Goal: Information Seeking & Learning: Check status

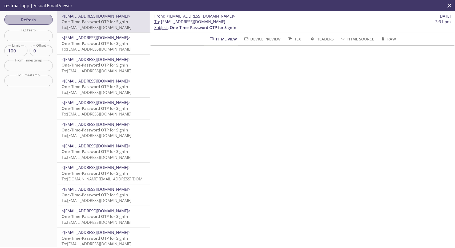
click at [30, 21] on span "Refresh" at bounding box center [29, 19] width 40 height 7
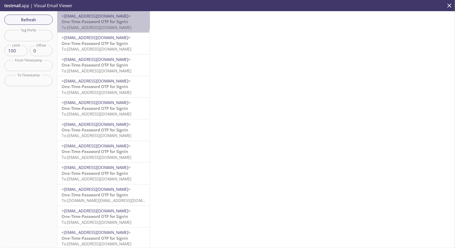
click at [103, 20] on span "One-Time-Password OTP for SignIn" at bounding box center [95, 21] width 67 height 5
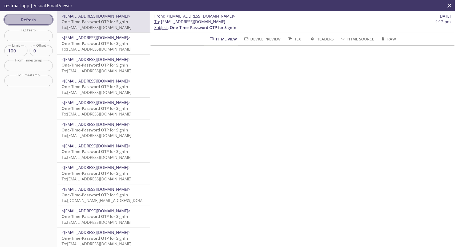
click at [25, 19] on span "Refresh" at bounding box center [29, 19] width 40 height 7
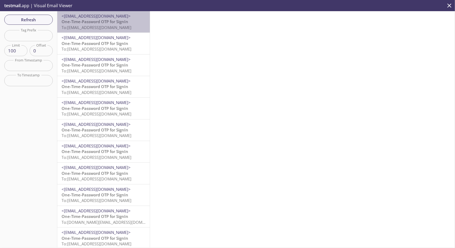
click at [112, 28] on span "To: [EMAIL_ADDRESS][DOMAIN_NAME]" at bounding box center [97, 27] width 70 height 5
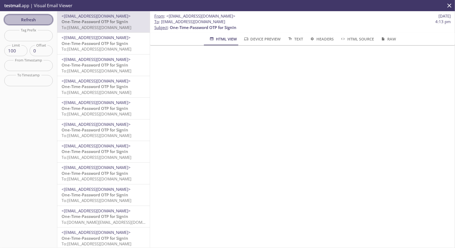
click at [40, 17] on span "Refresh" at bounding box center [29, 19] width 40 height 7
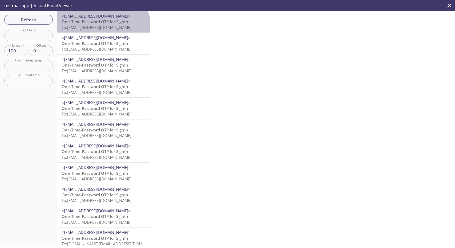
click at [102, 32] on div "<[EMAIL_ADDRESS][DOMAIN_NAME]> One-Time-Password OTP for SignIn To: [EMAIL_ADDR…" at bounding box center [103, 21] width 92 height 21
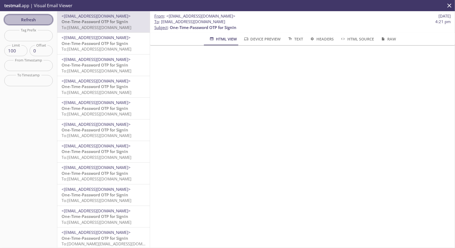
click at [26, 19] on span "Refresh" at bounding box center [29, 19] width 40 height 7
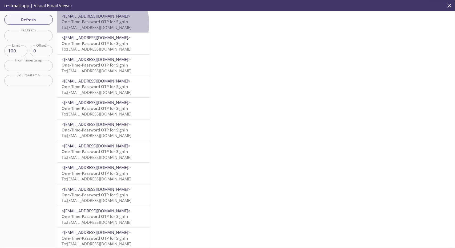
click at [102, 23] on span "One-Time-Password OTP for SignIn" at bounding box center [95, 21] width 67 height 5
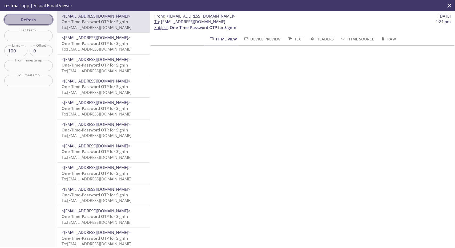
click at [32, 21] on span "Refresh" at bounding box center [29, 19] width 40 height 7
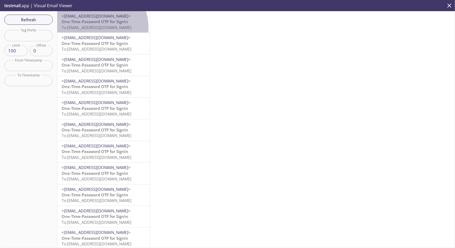
click at [89, 28] on span "To: [EMAIL_ADDRESS][DOMAIN_NAME]" at bounding box center [97, 27] width 70 height 5
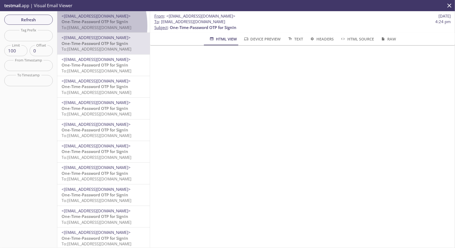
click at [68, 26] on span "To: [EMAIL_ADDRESS][DOMAIN_NAME]" at bounding box center [97, 27] width 70 height 5
